Goal: Check status: Check status

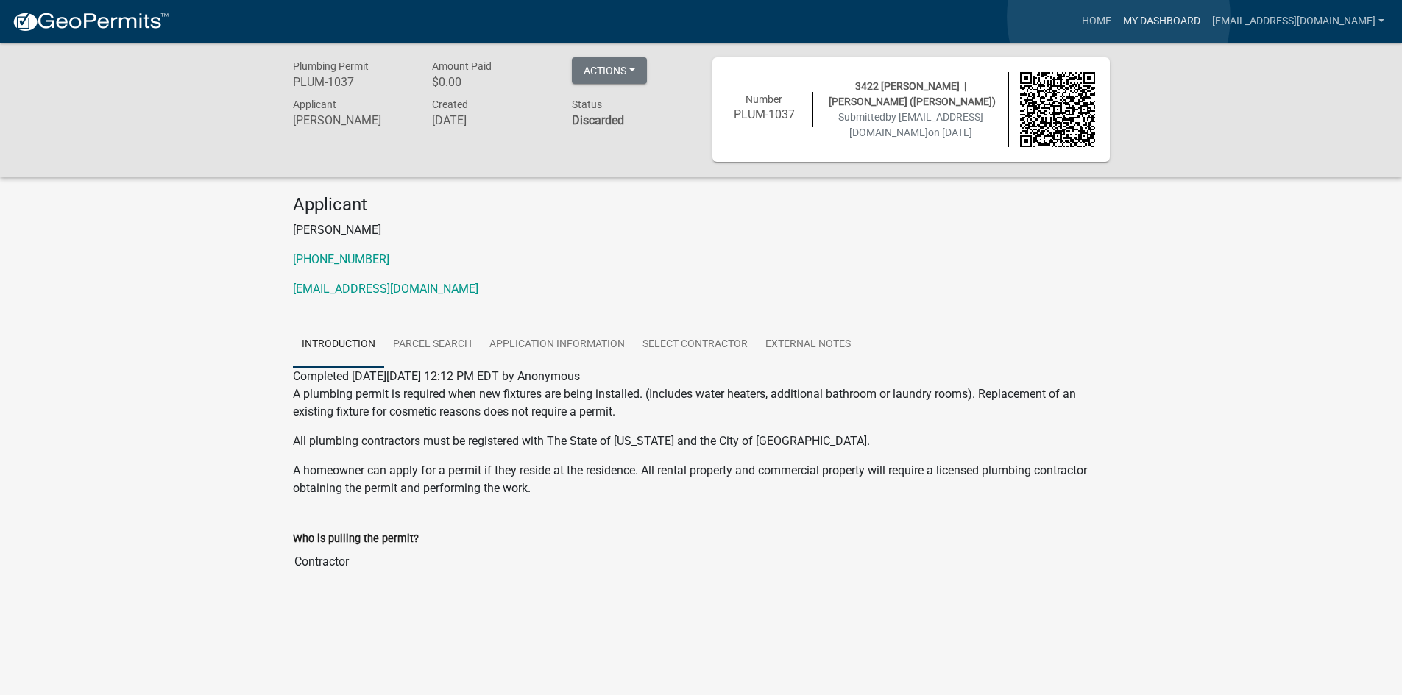
click at [1119, 17] on link "My Dashboard" at bounding box center [1161, 21] width 89 height 28
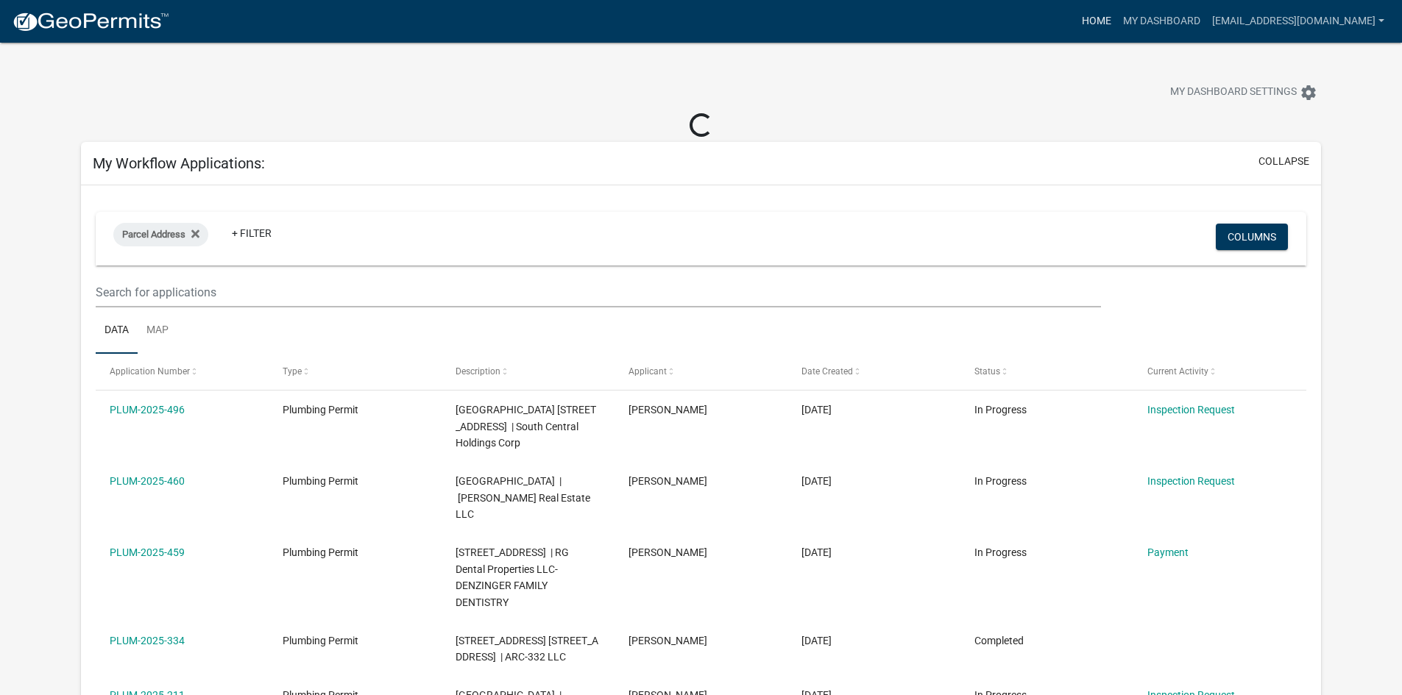
click at [1076, 21] on link "Home" at bounding box center [1096, 21] width 41 height 28
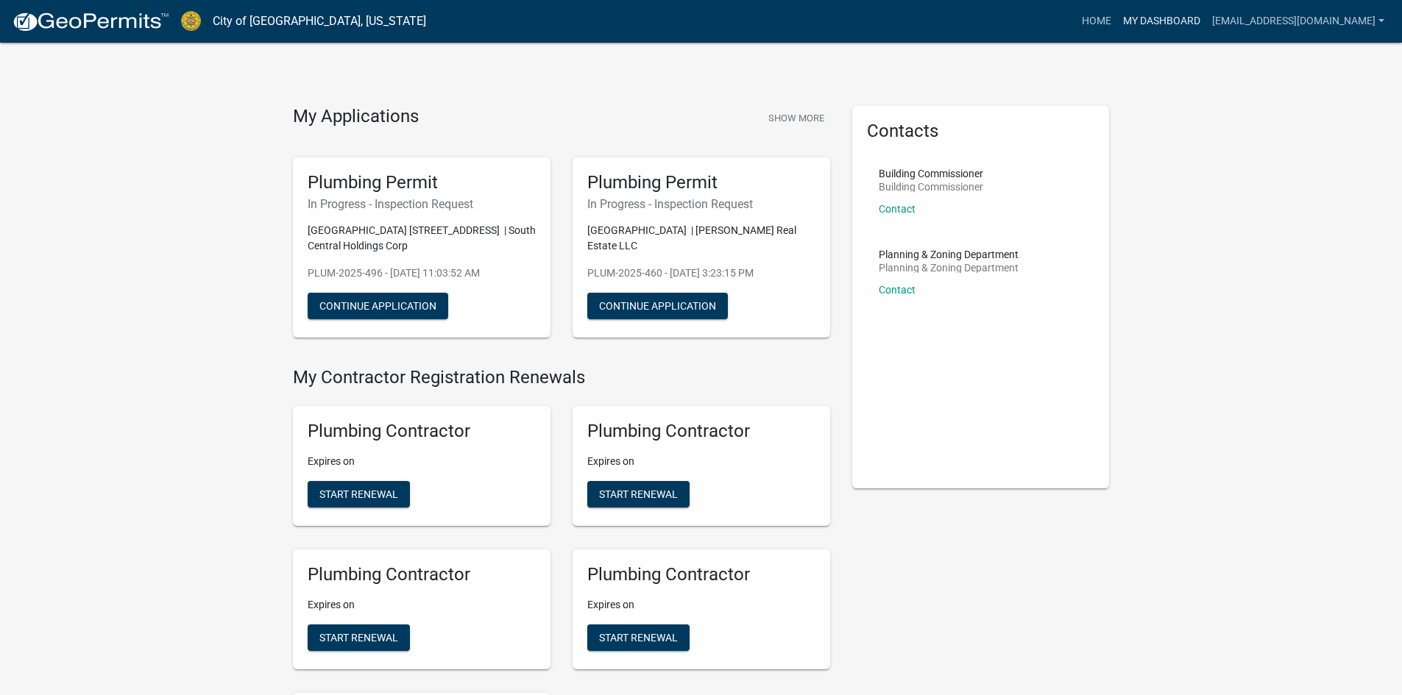
click at [1117, 24] on link "My Dashboard" at bounding box center [1161, 21] width 89 height 28
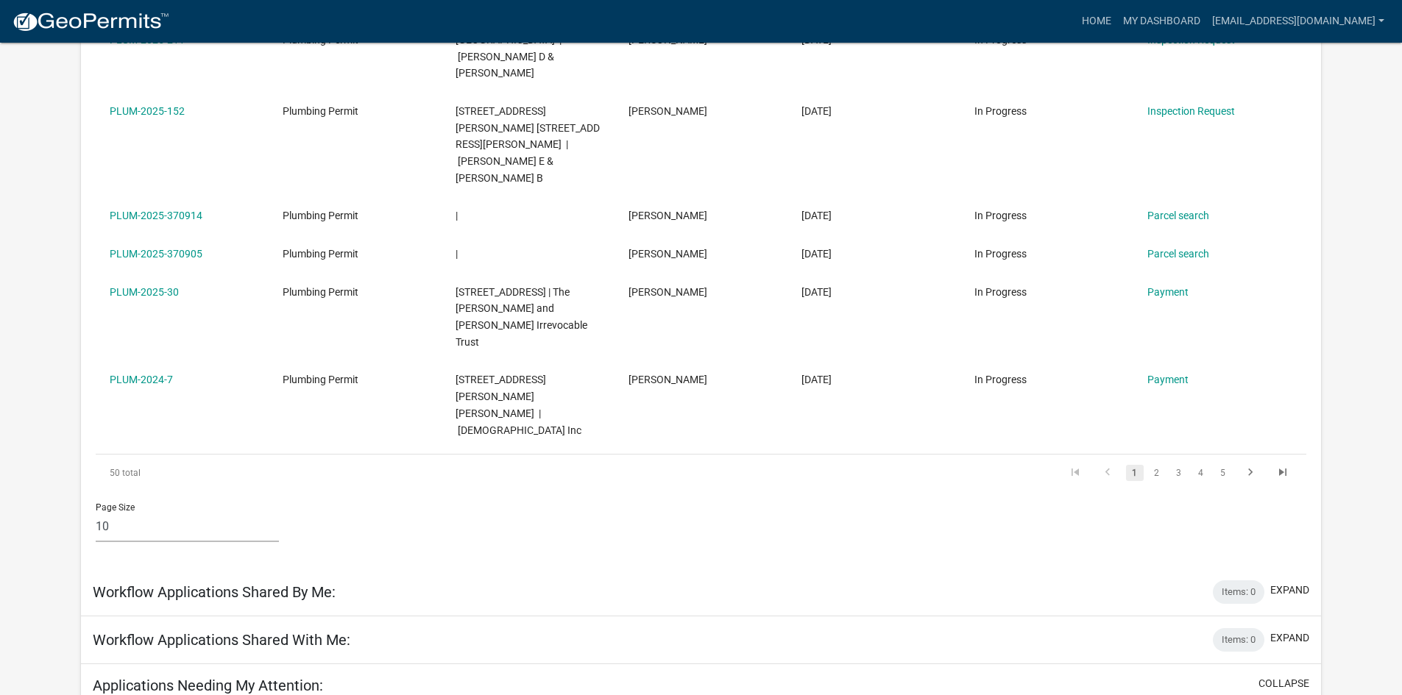
scroll to position [662, 0]
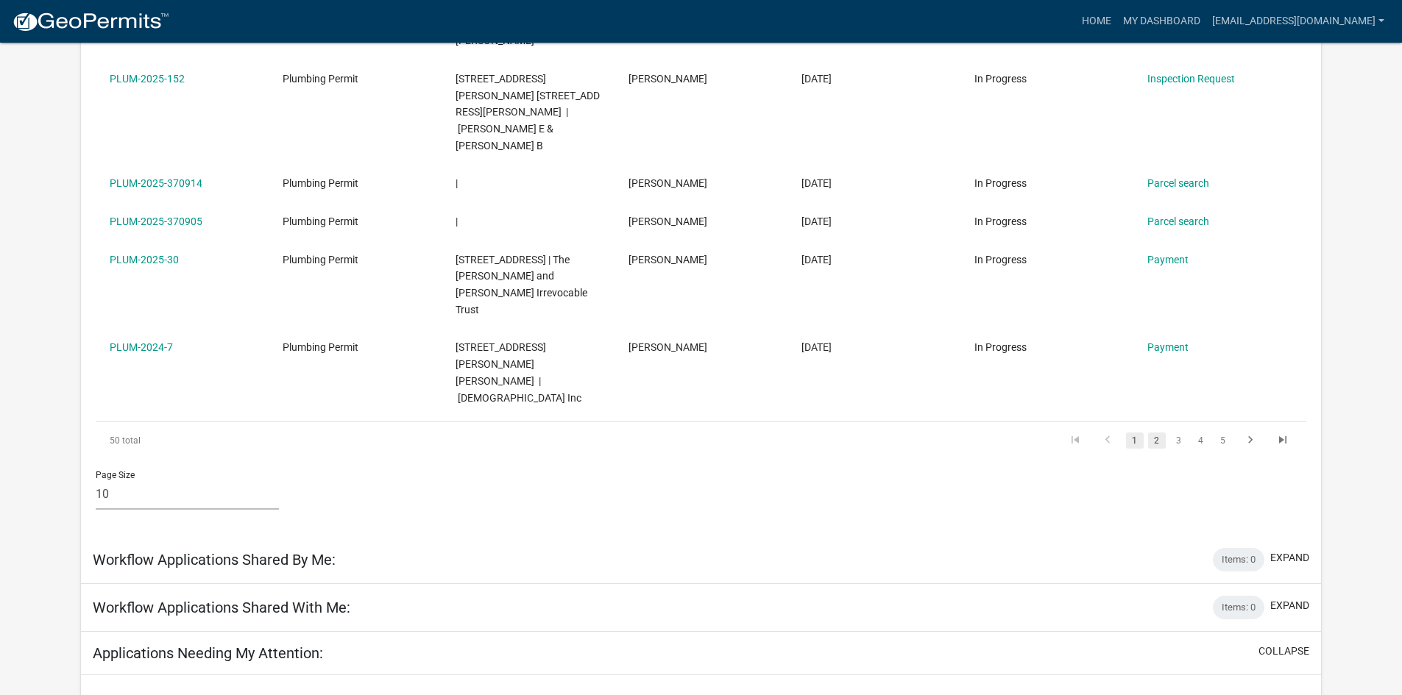
click at [1160, 433] on link "2" at bounding box center [1157, 441] width 18 height 16
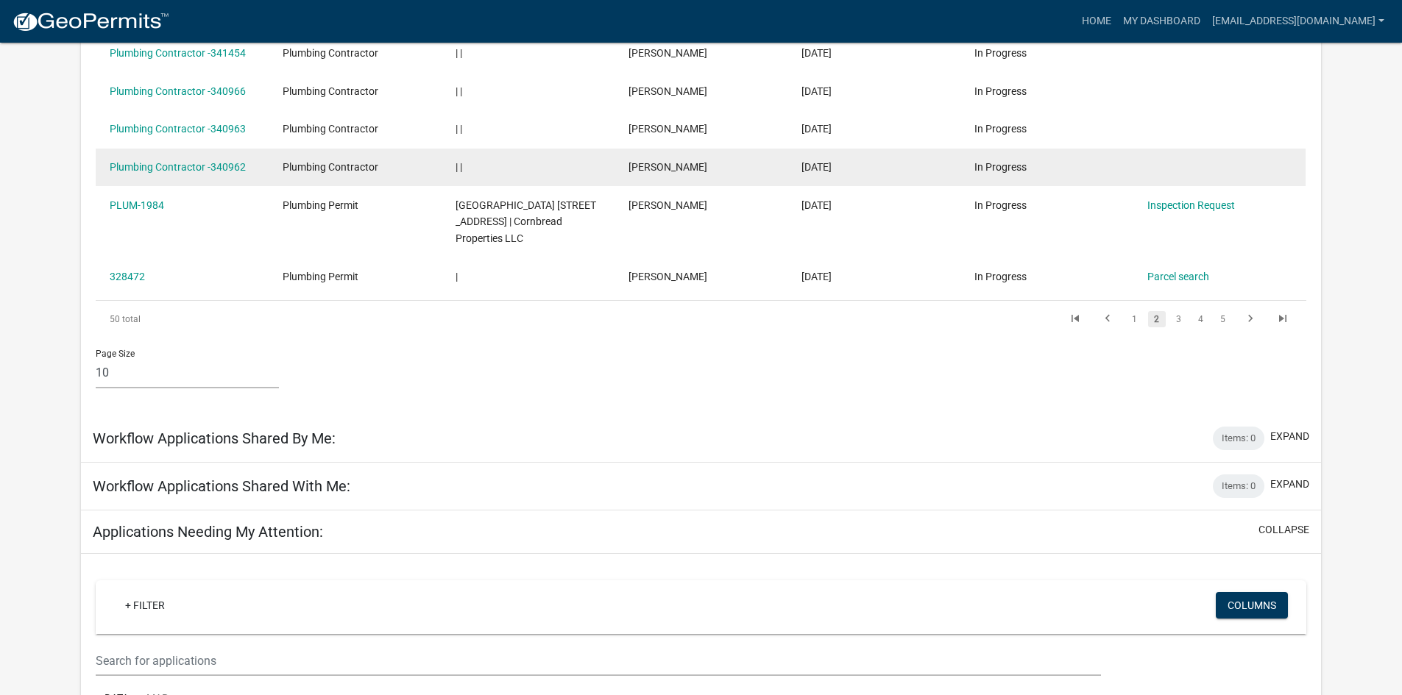
scroll to position [589, 0]
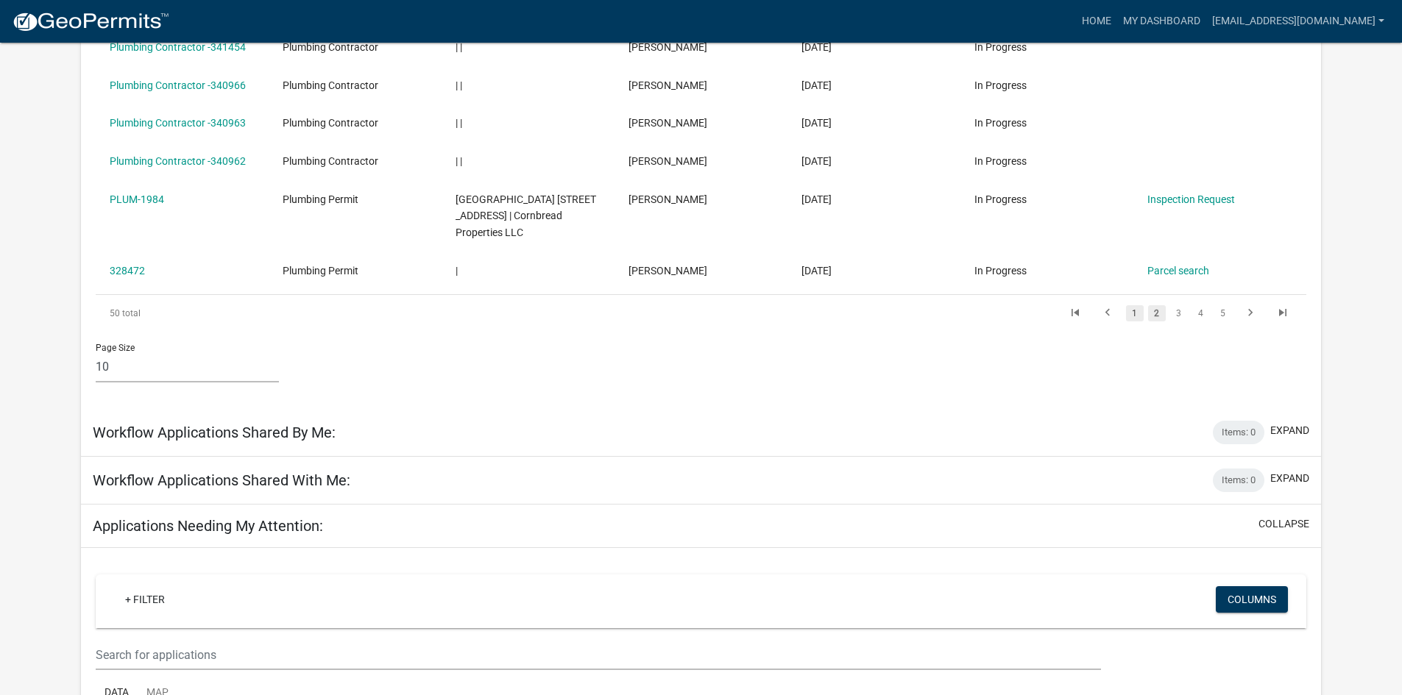
click at [1130, 314] on link "1" at bounding box center [1135, 313] width 18 height 16
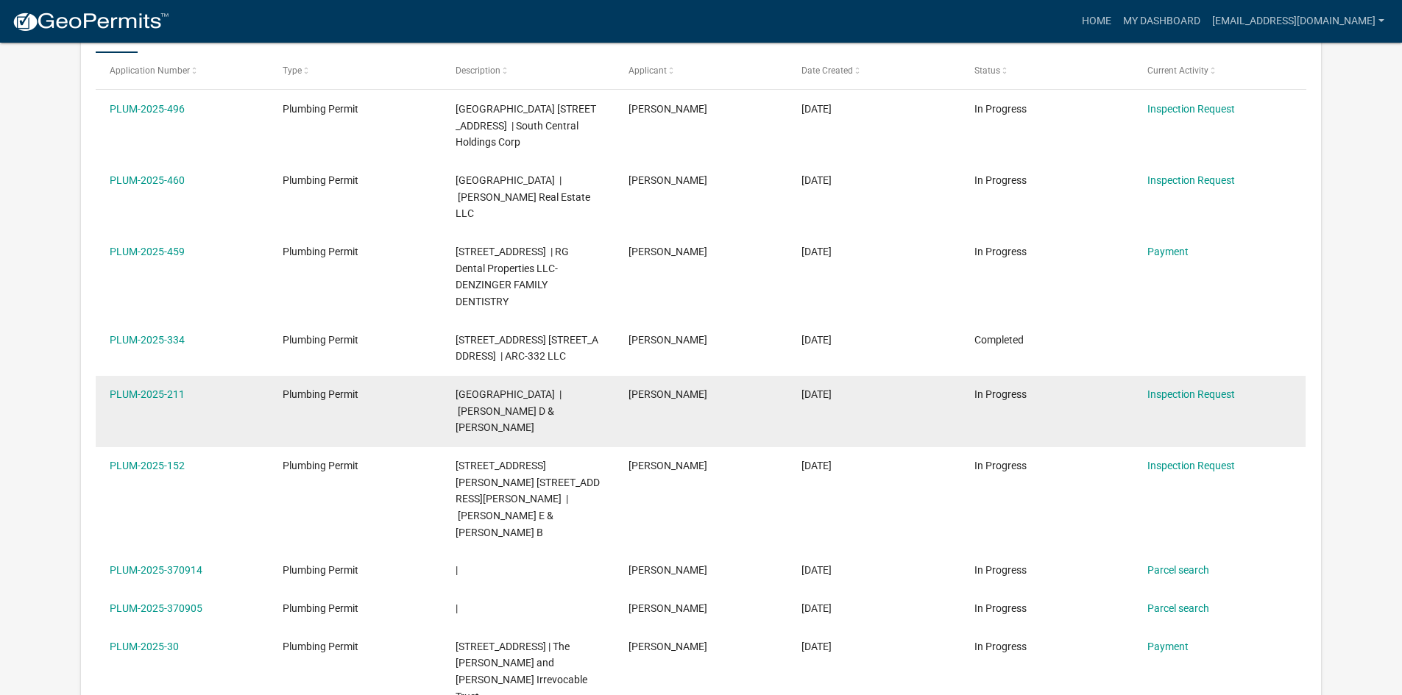
scroll to position [238, 0]
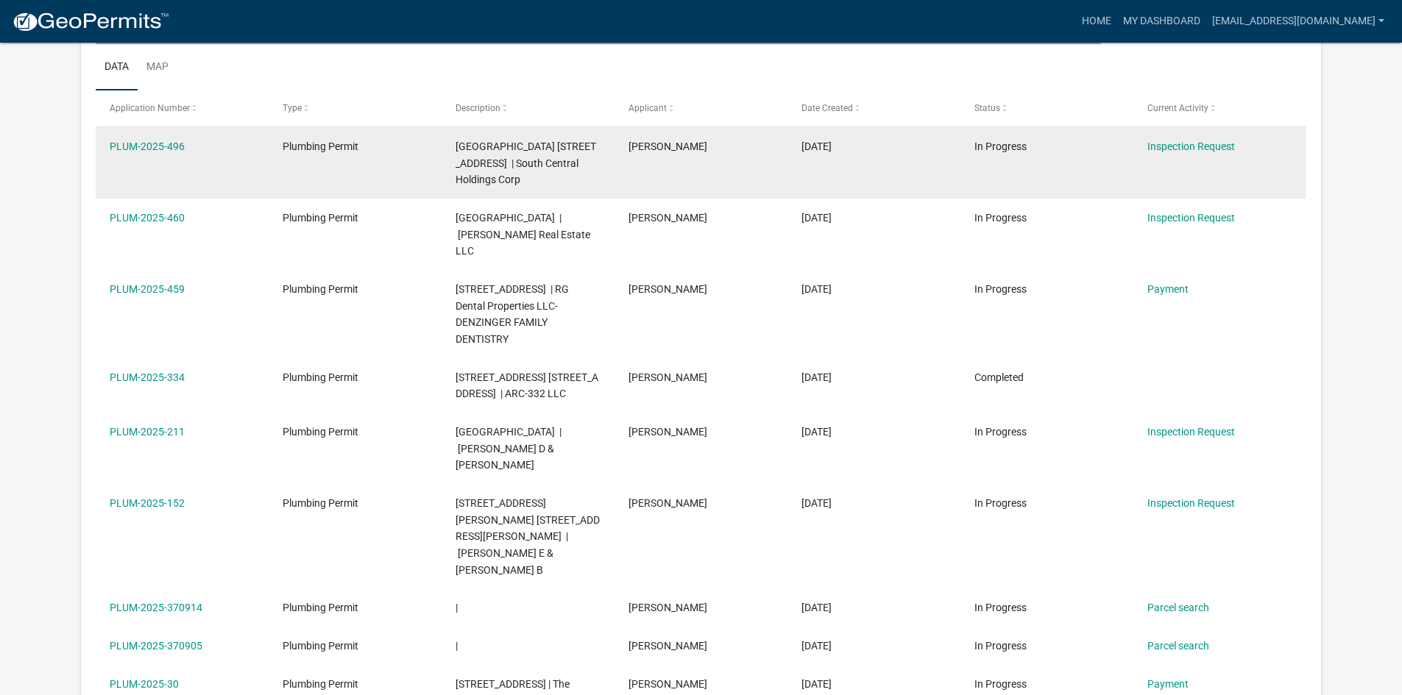
click at [548, 177] on span "[GEOGRAPHIC_DATA] [STREET_ADDRESS] | South Central Holdings Corp" at bounding box center [526, 164] width 141 height 46
click at [113, 149] on link "PLUM-2025-496" at bounding box center [147, 147] width 75 height 12
